Goal: Navigation & Orientation: Find specific page/section

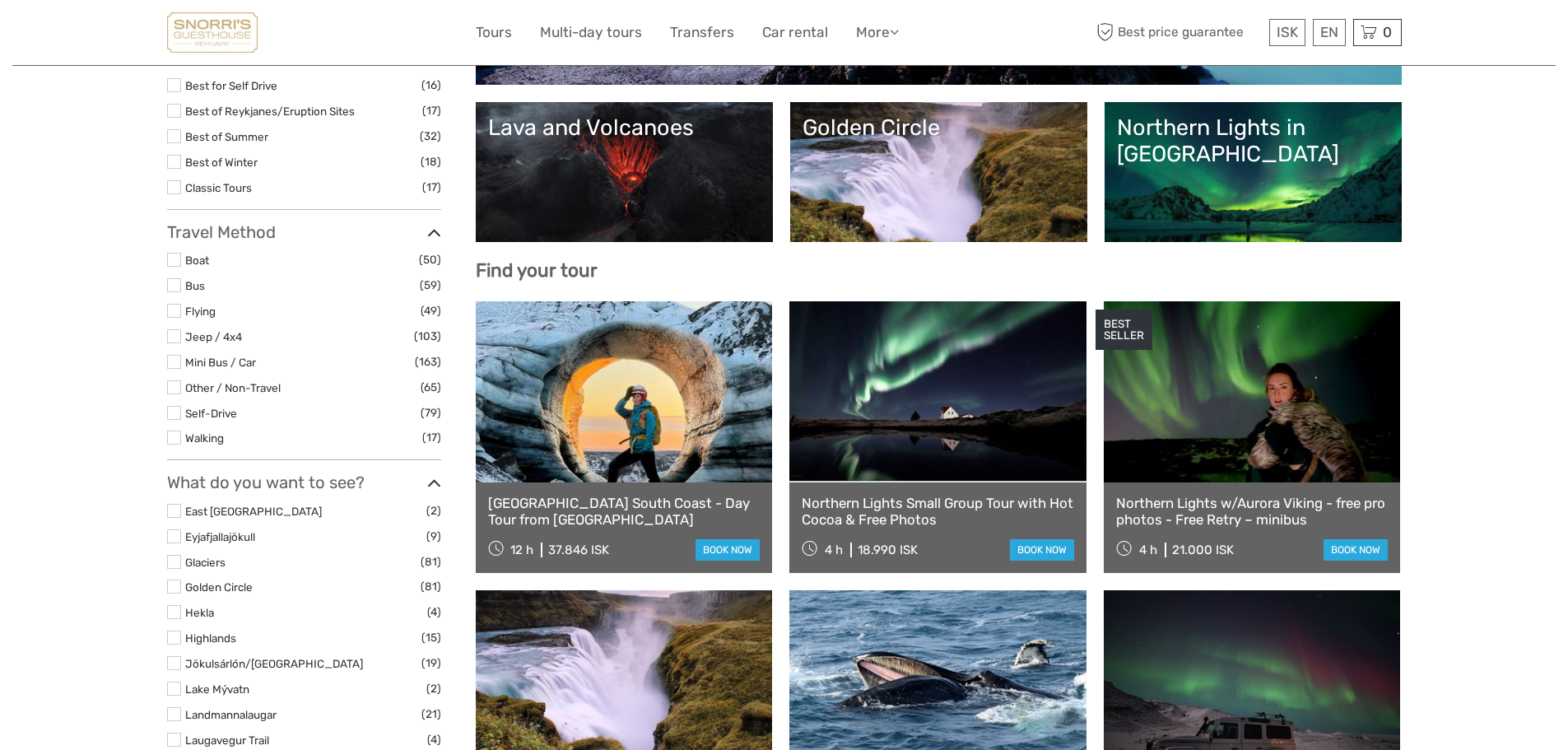
scroll to position [355, 0]
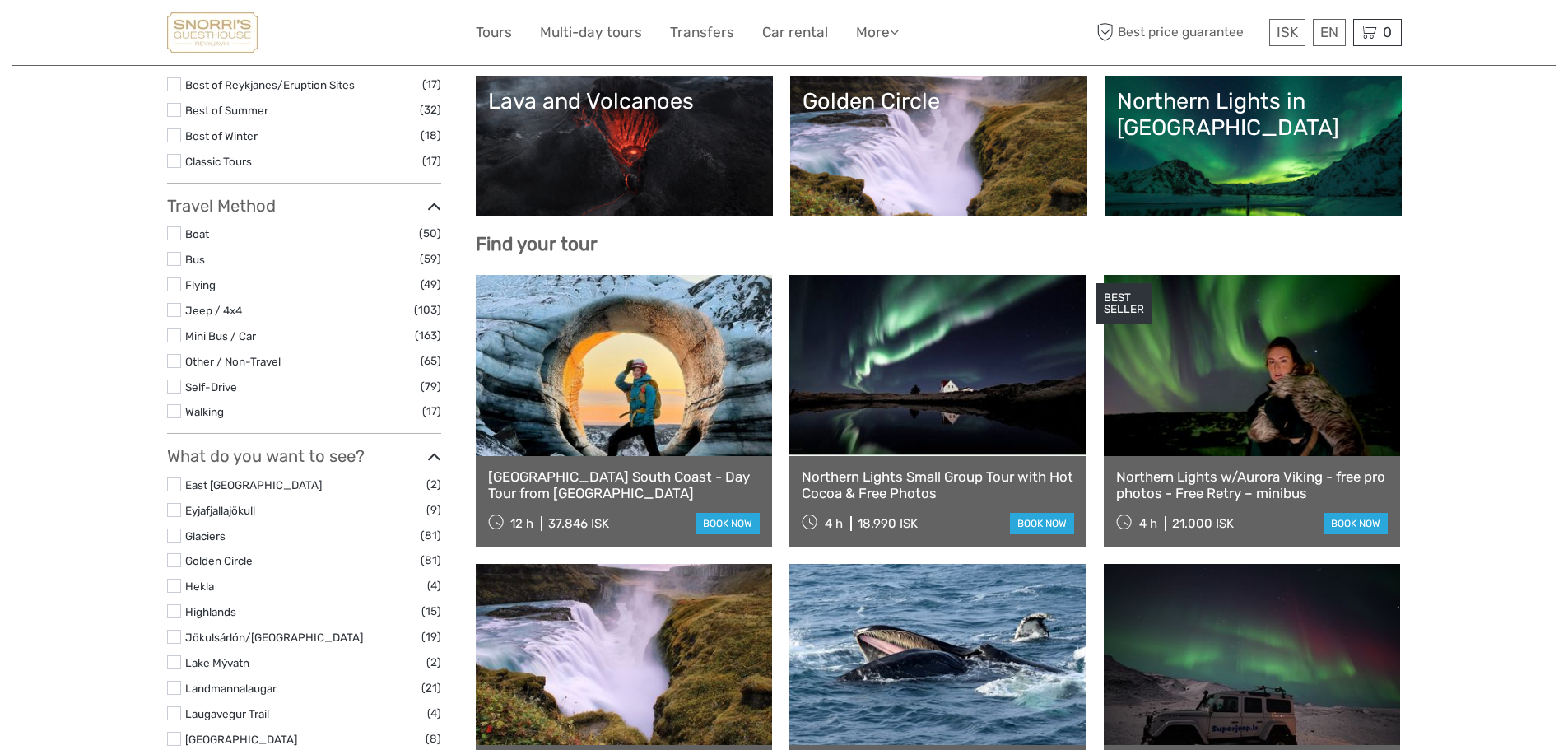
select select
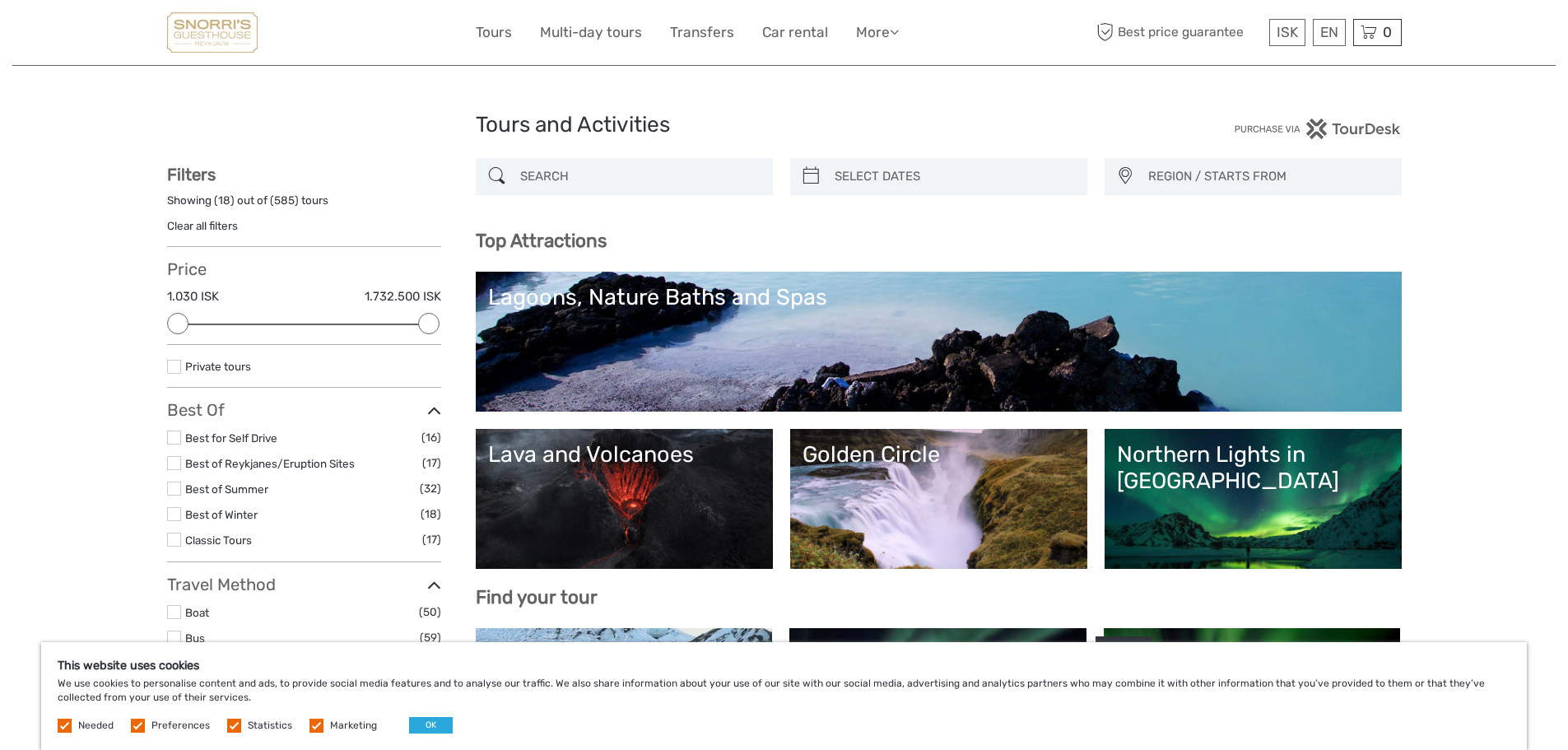
scroll to position [0, 0]
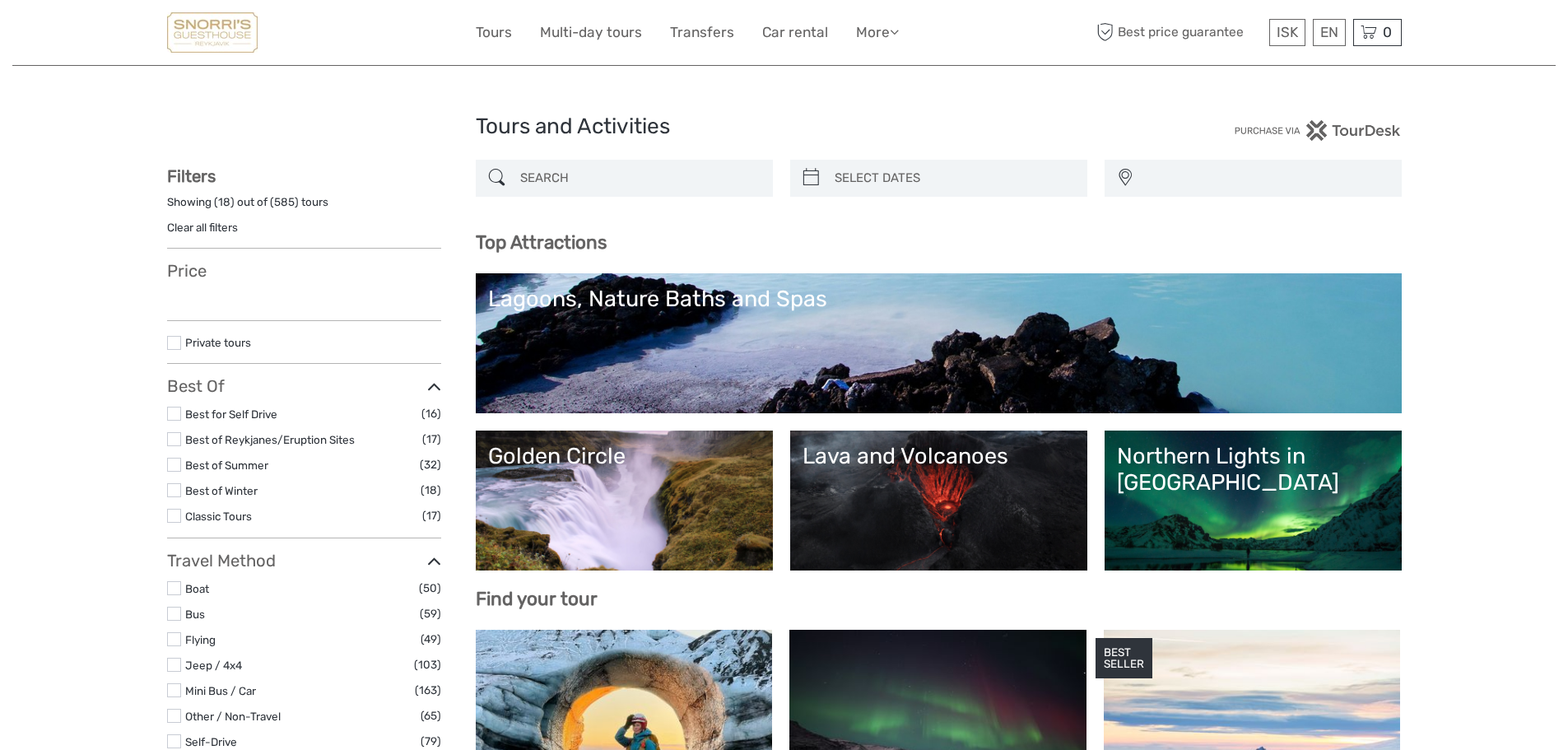
select select
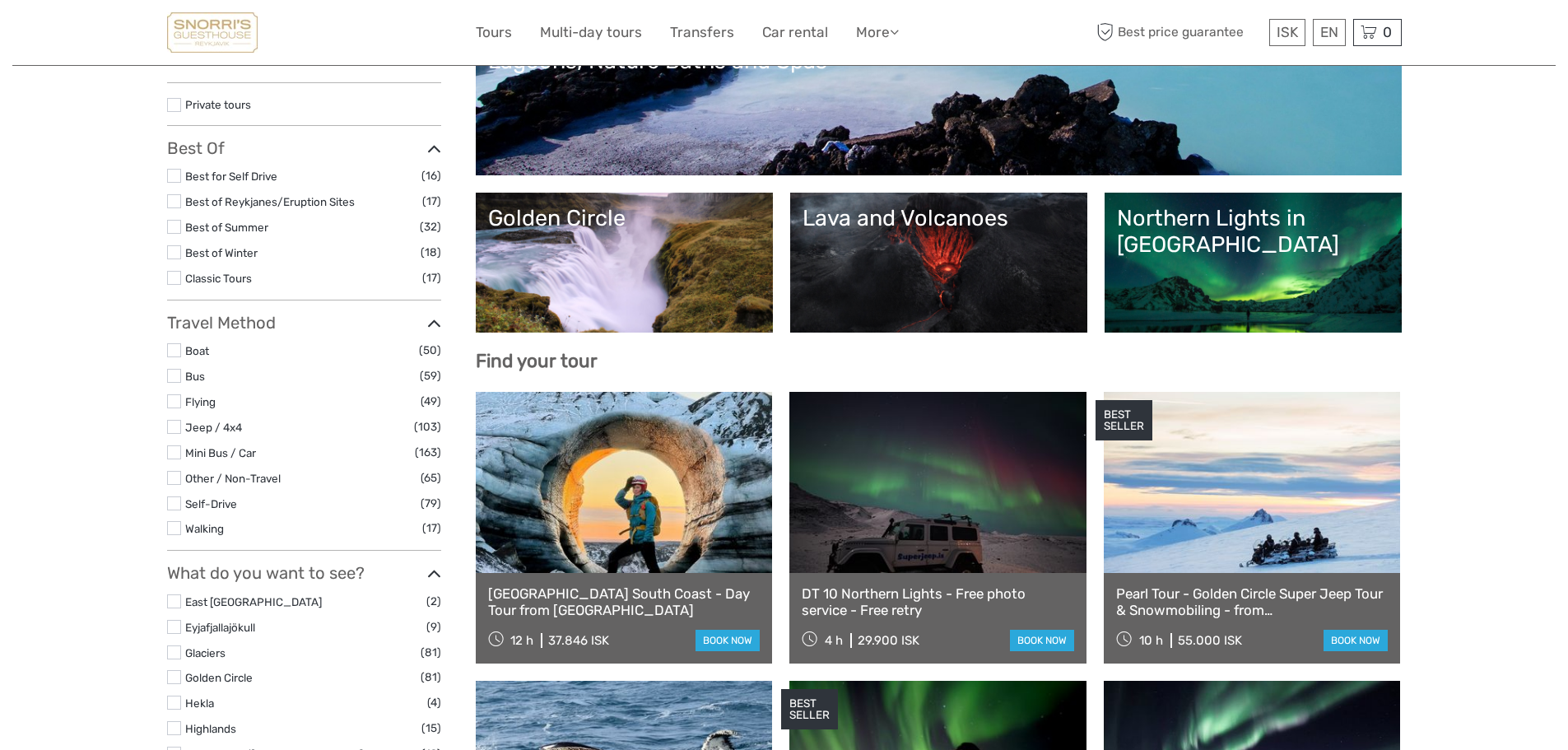
scroll to position [247, 0]
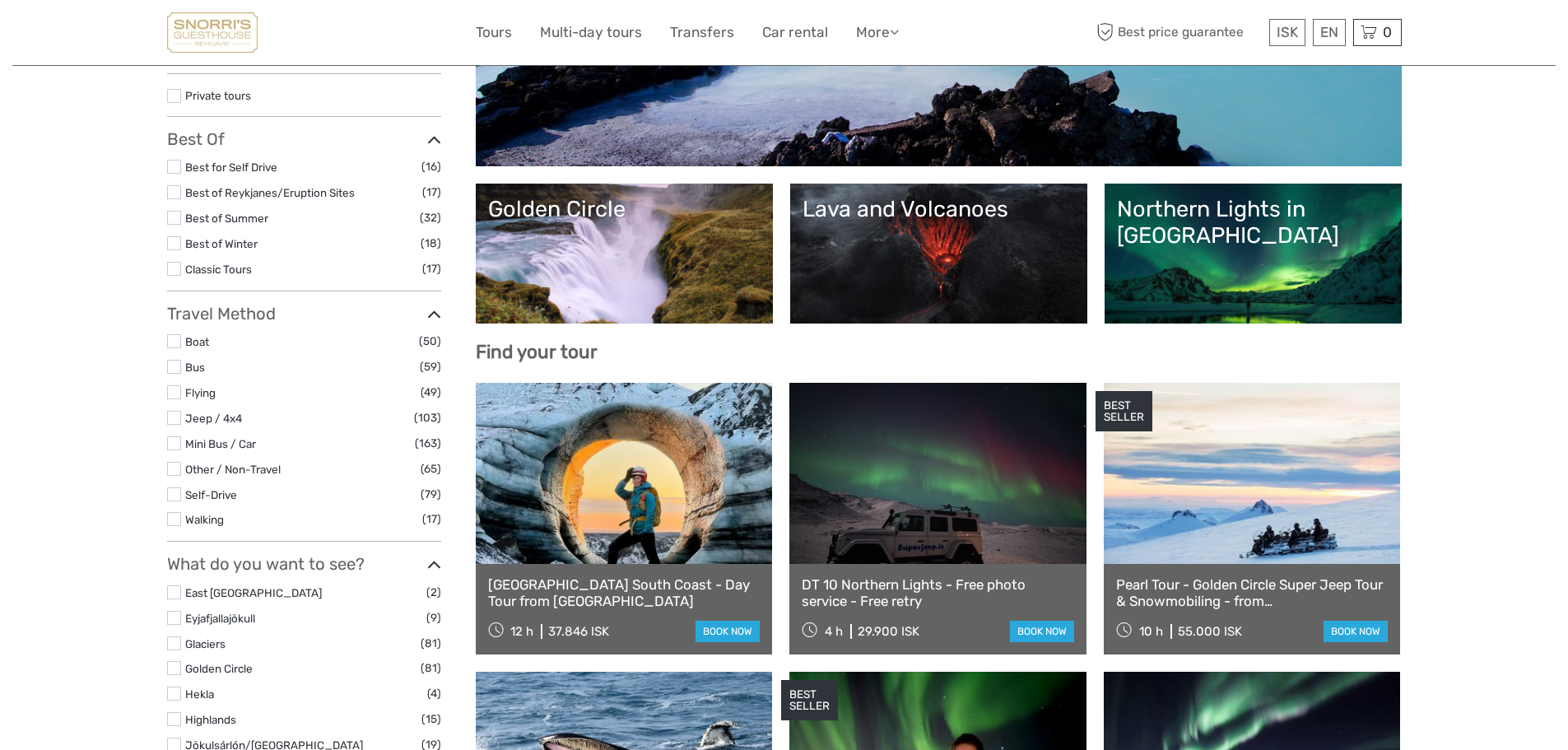
select select
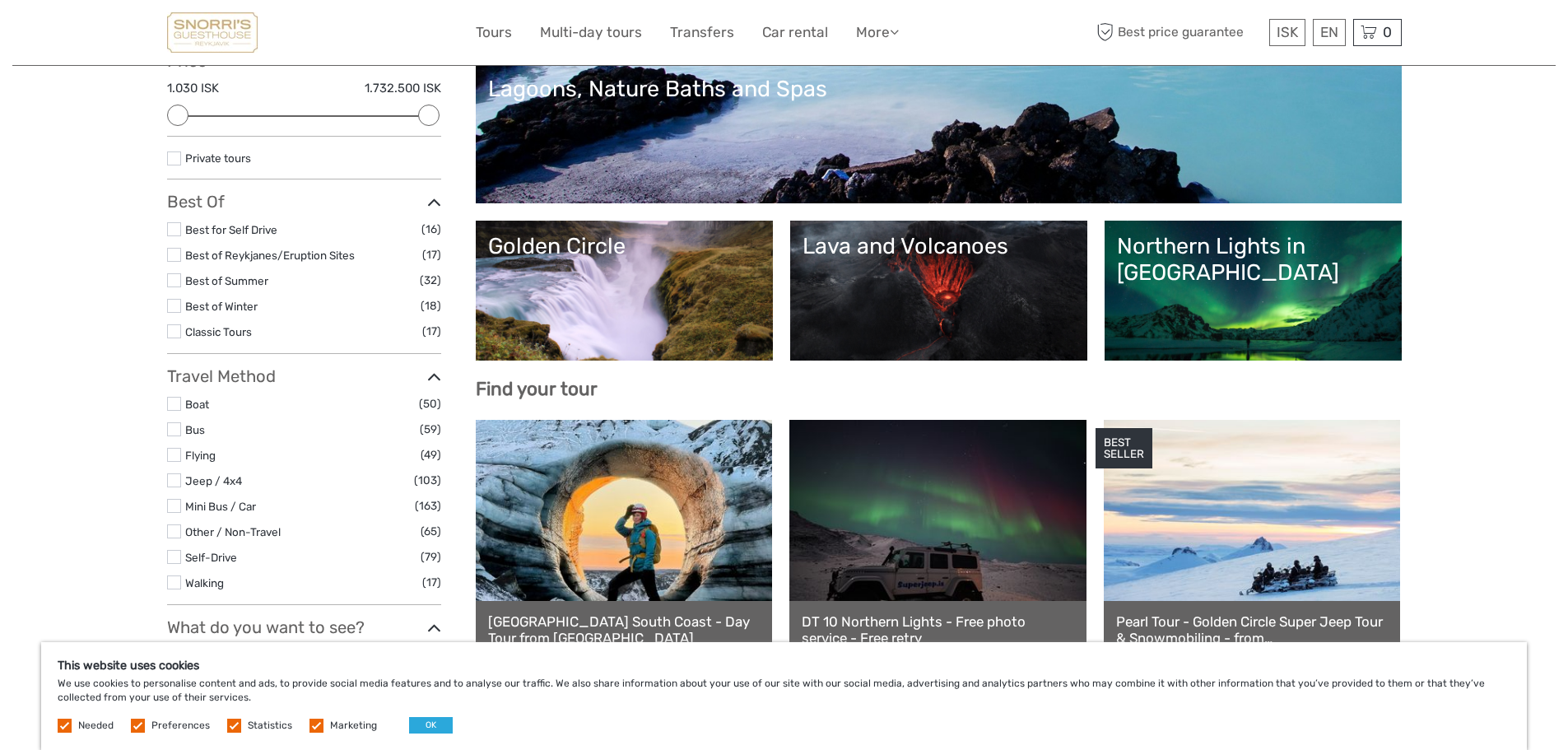
scroll to position [0, 0]
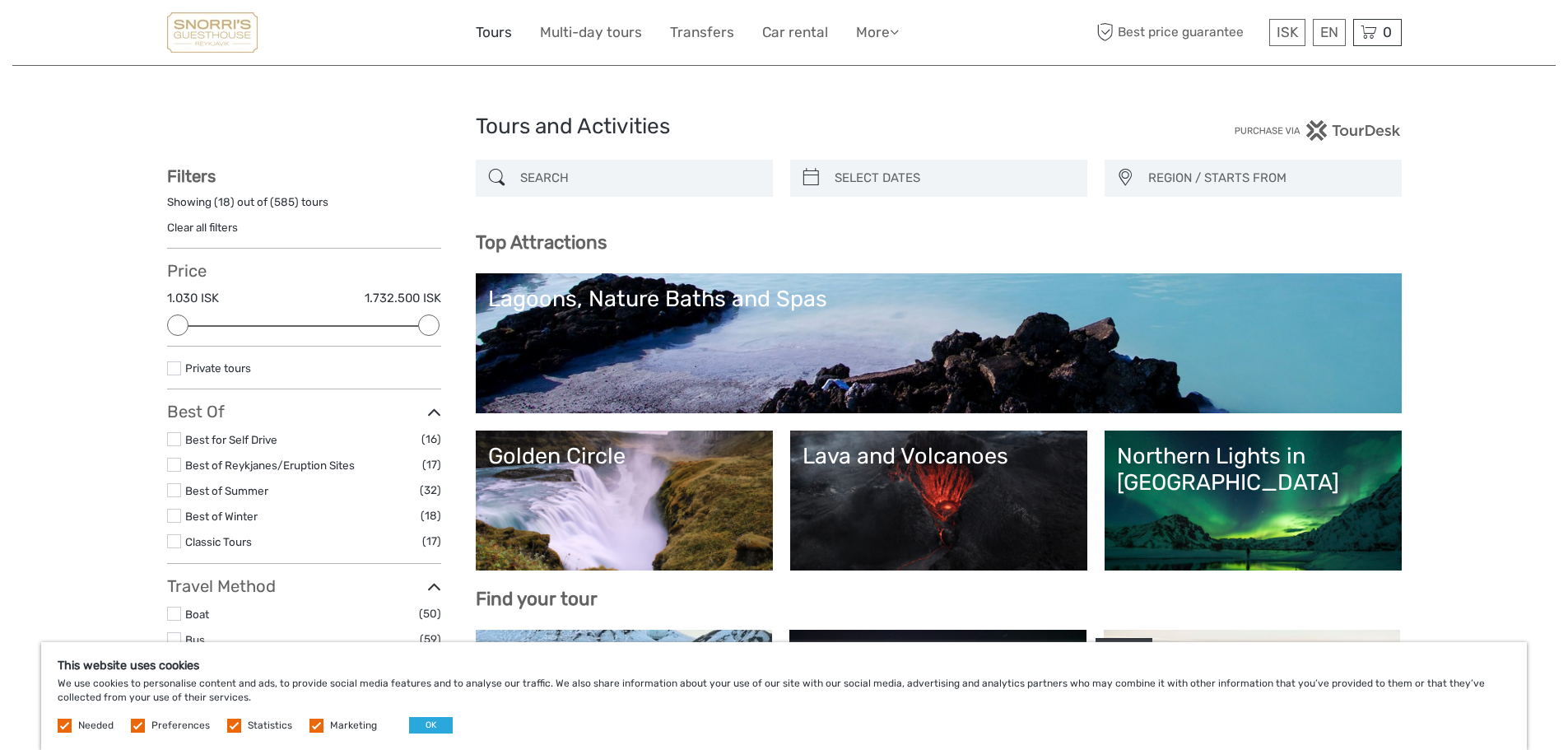
click at [504, 27] on link "Tours" at bounding box center [493, 32] width 36 height 24
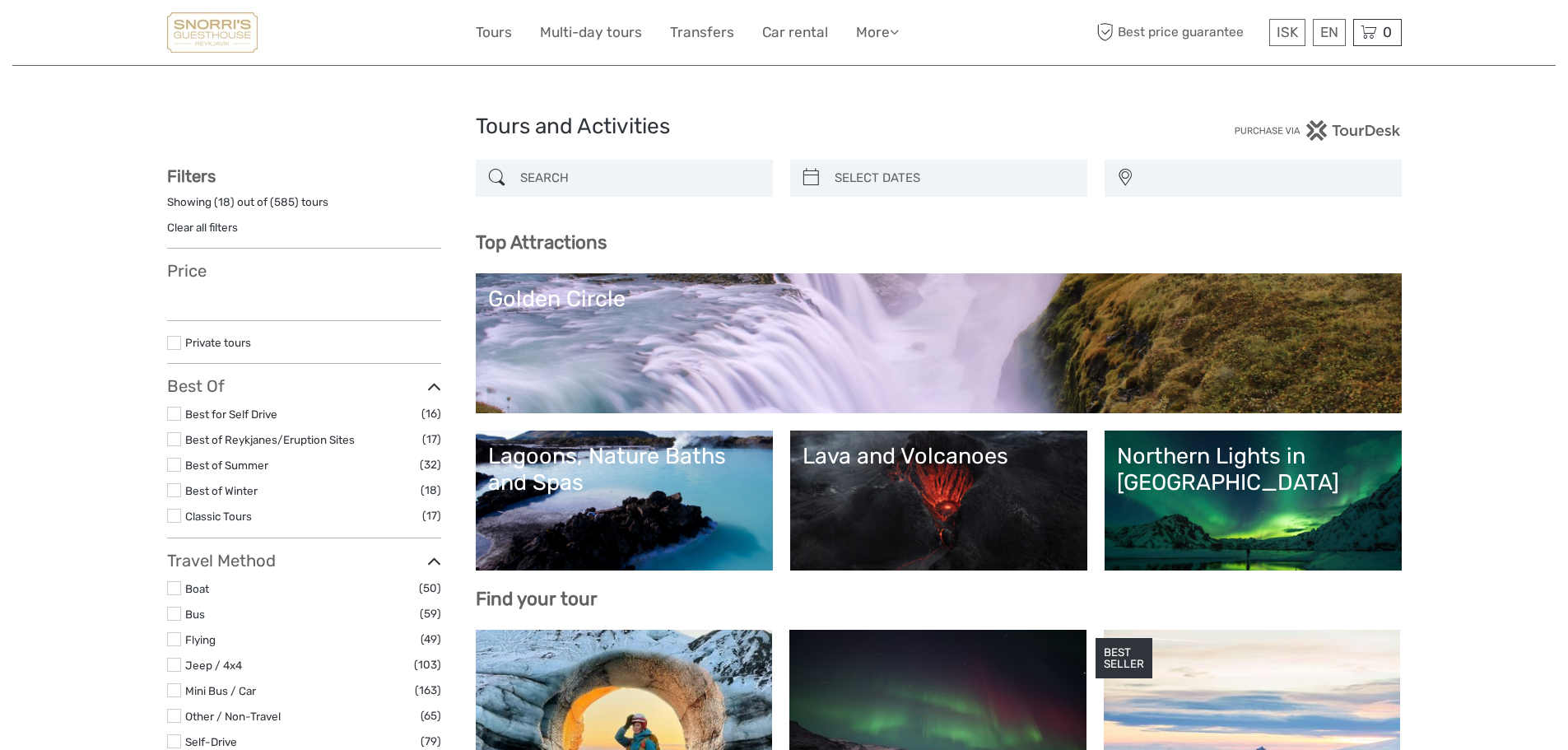
select select
click at [497, 35] on link "Tours" at bounding box center [493, 32] width 36 height 24
select select
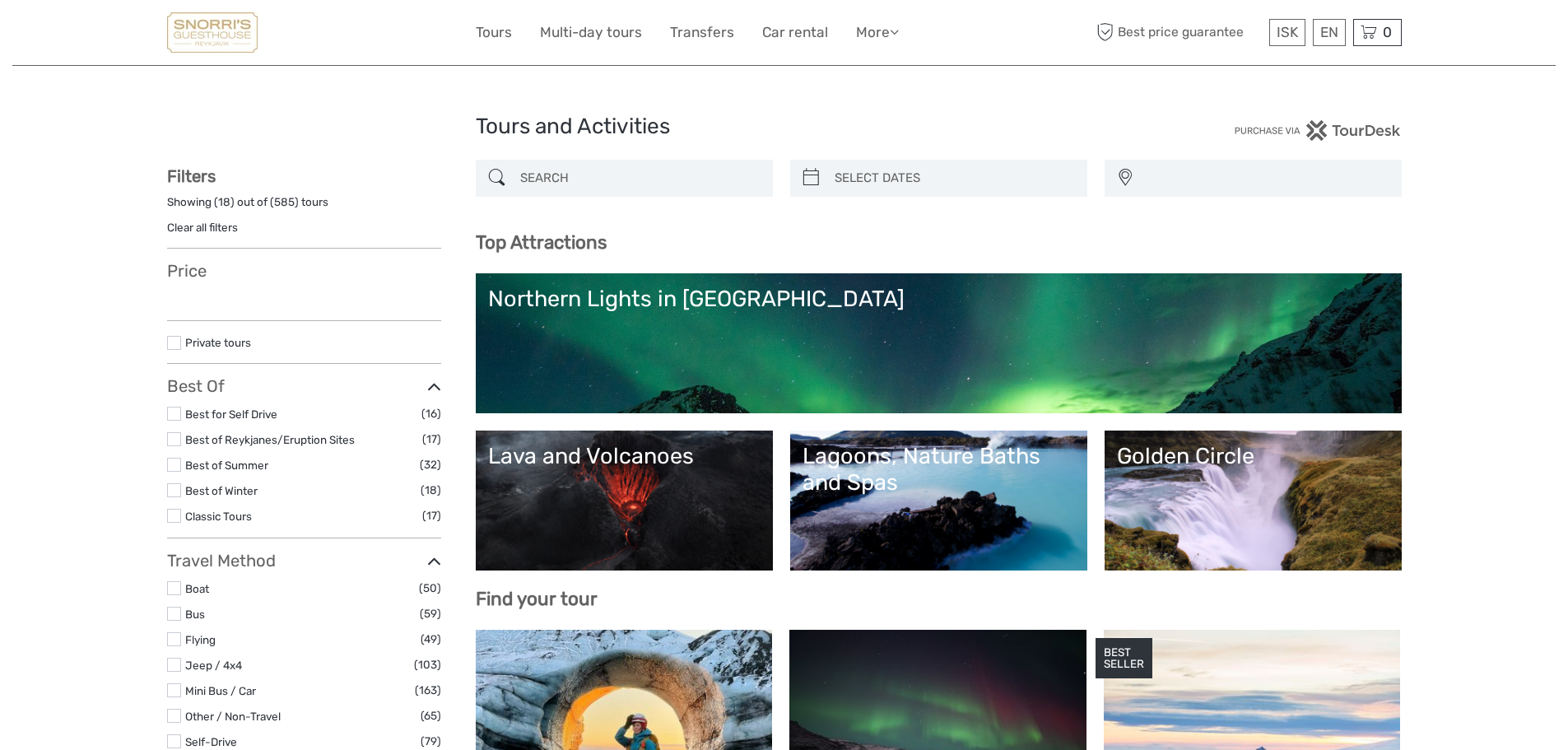
select select
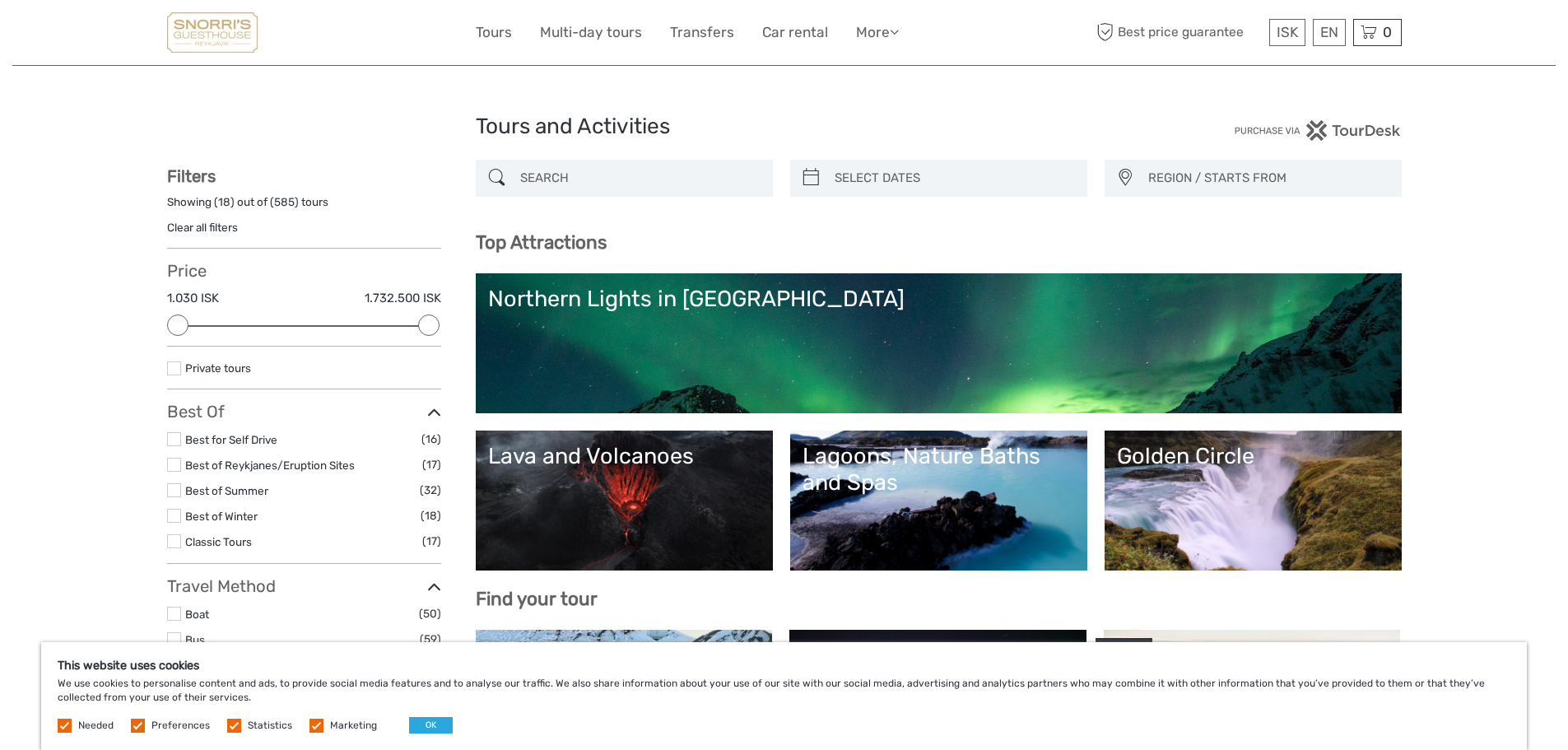
click at [213, 39] on img at bounding box center [212, 32] width 91 height 40
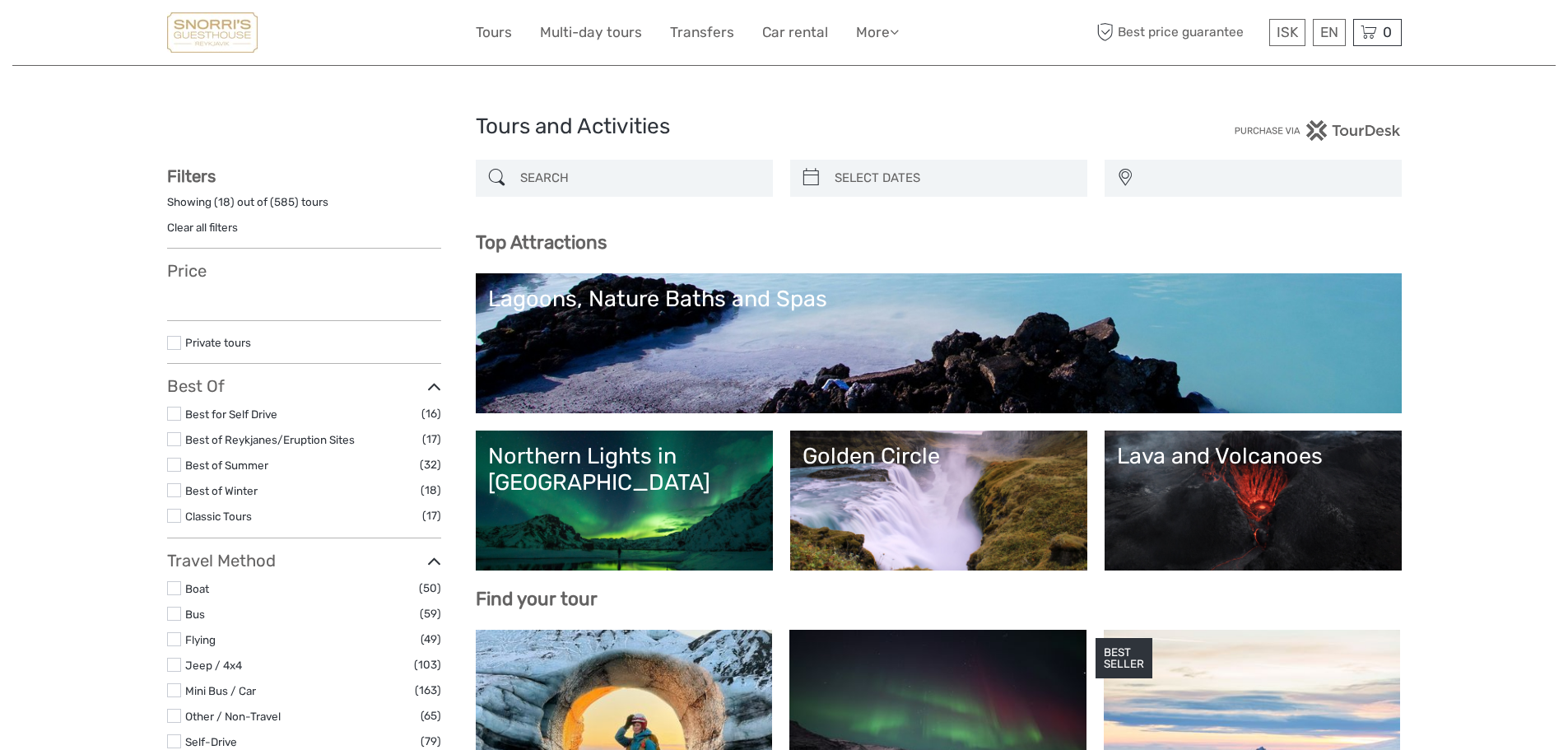
select select
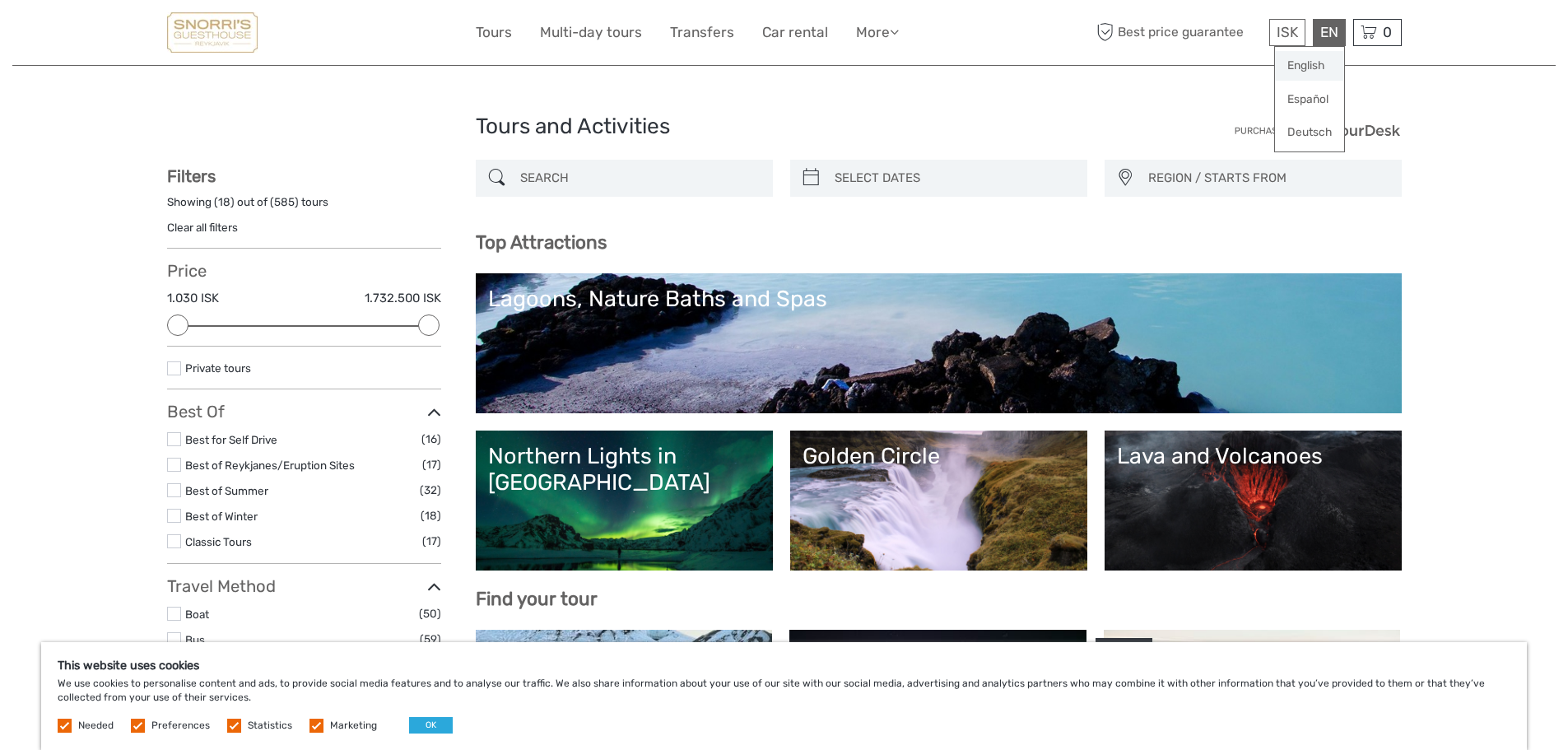
click at [1310, 67] on link "English" at bounding box center [1310, 66] width 69 height 29
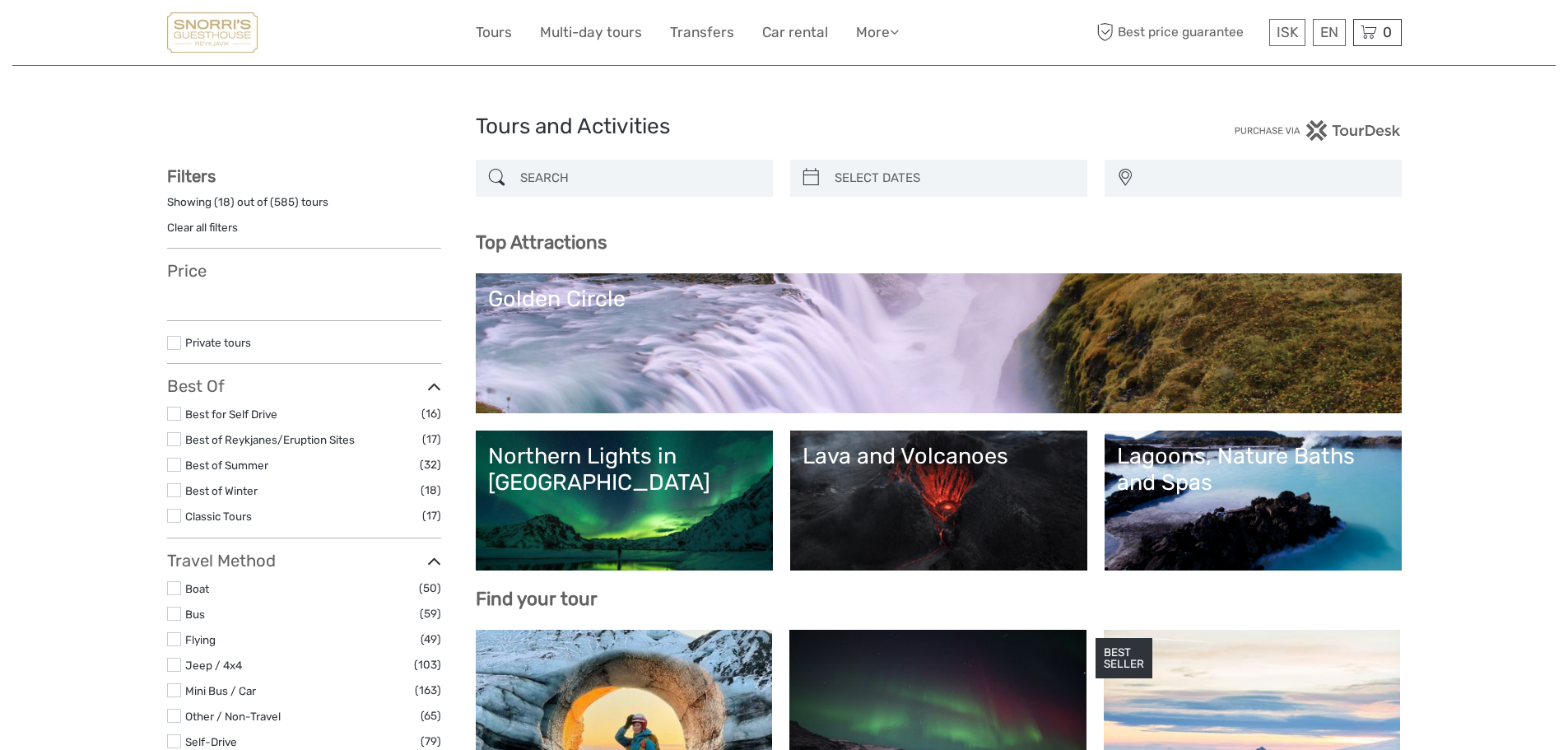
select select
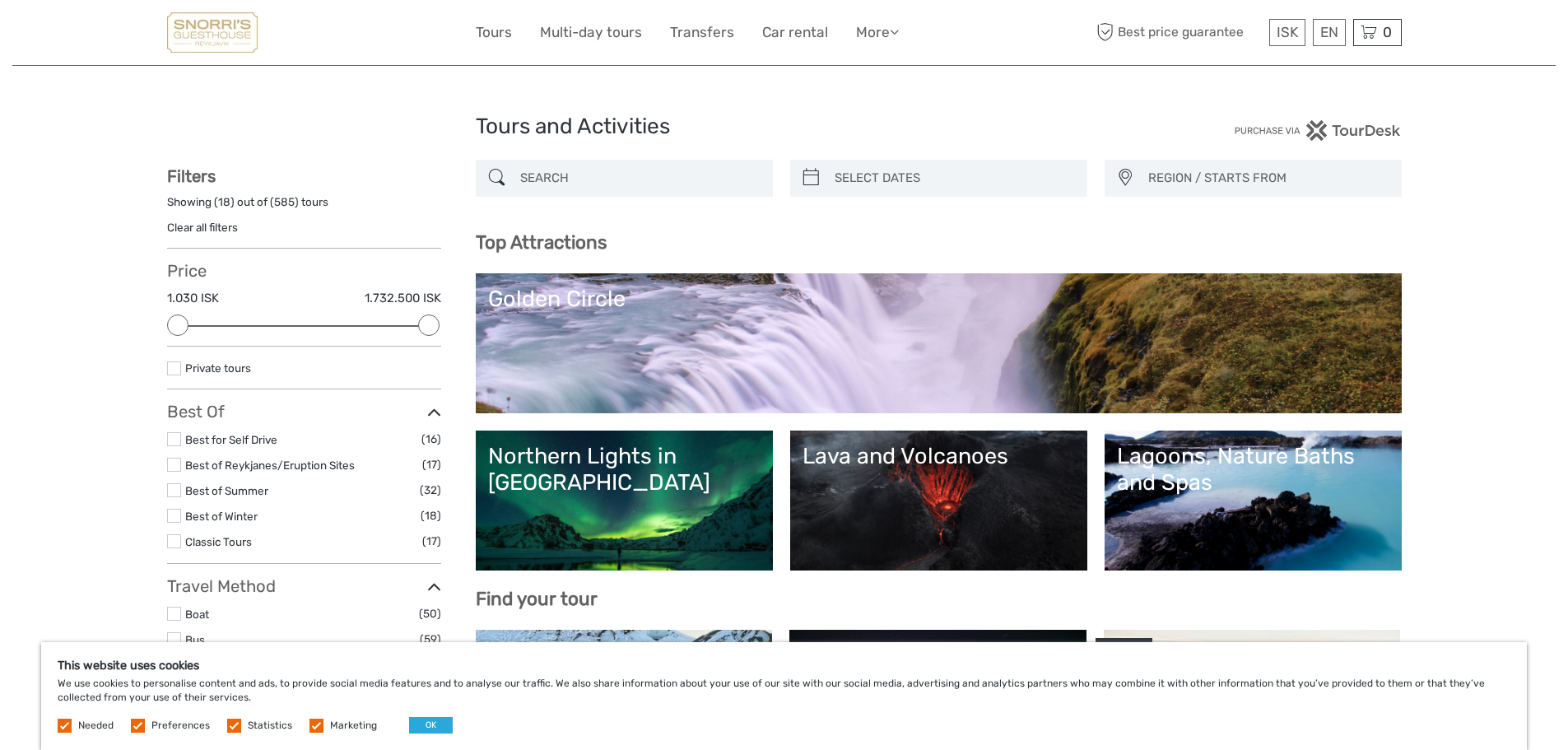
click at [184, 38] on img at bounding box center [212, 32] width 91 height 40
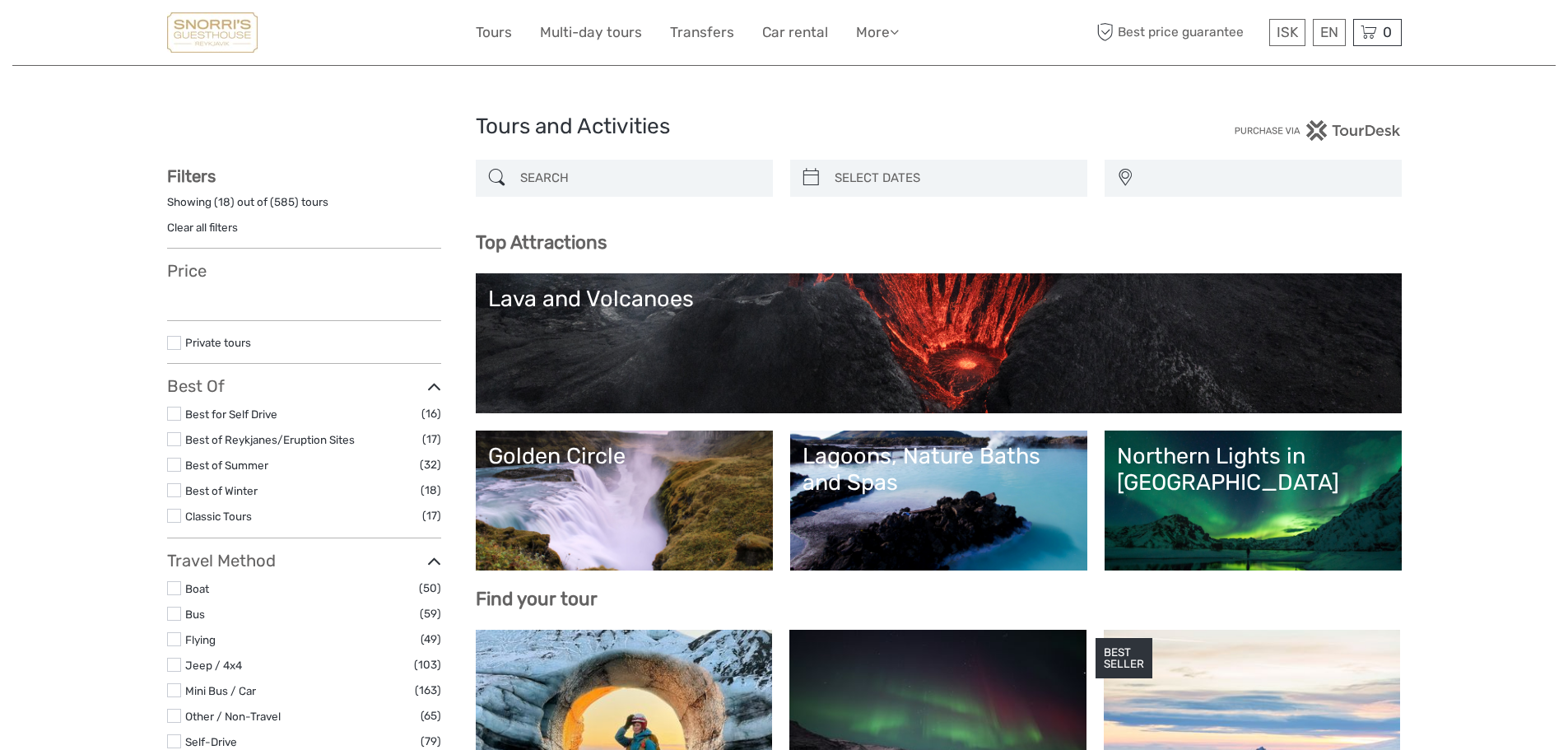
click at [196, 36] on img at bounding box center [212, 32] width 91 height 40
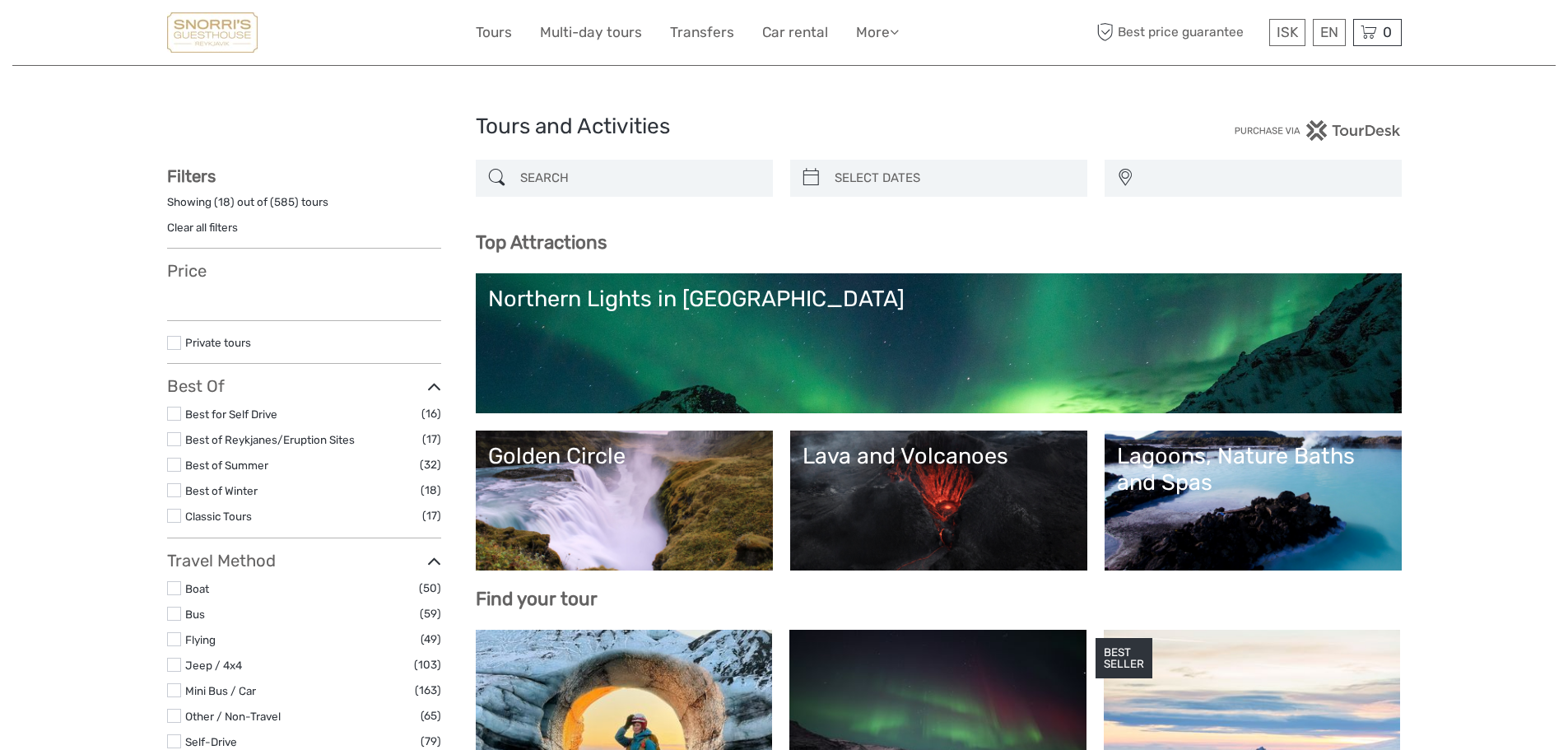
select select
